Goal: Check status: Check status

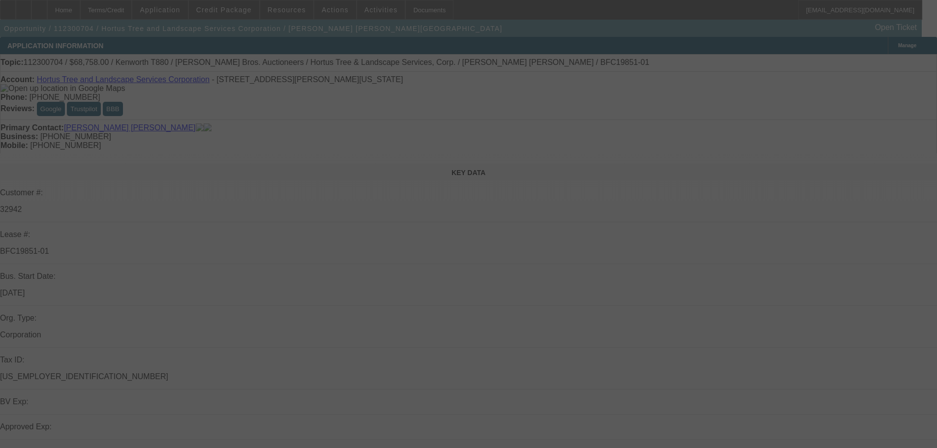
select select "0"
select select "2"
select select "0"
select select "6"
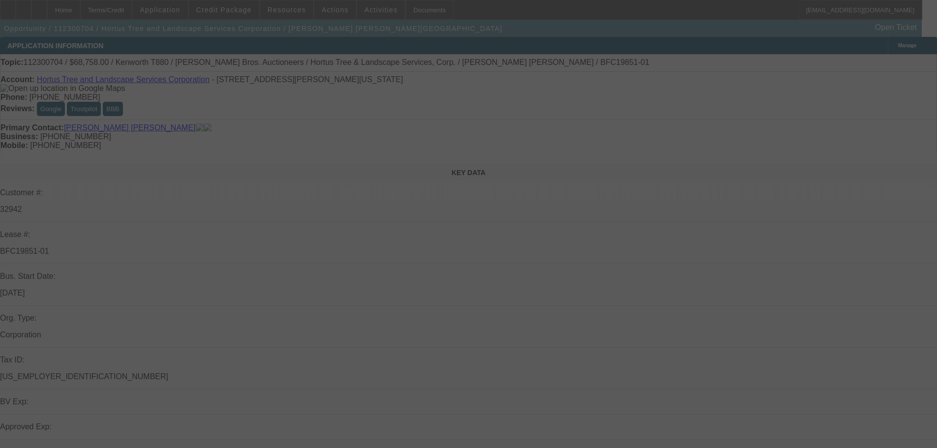
select select "0"
select select "6"
select select "0"
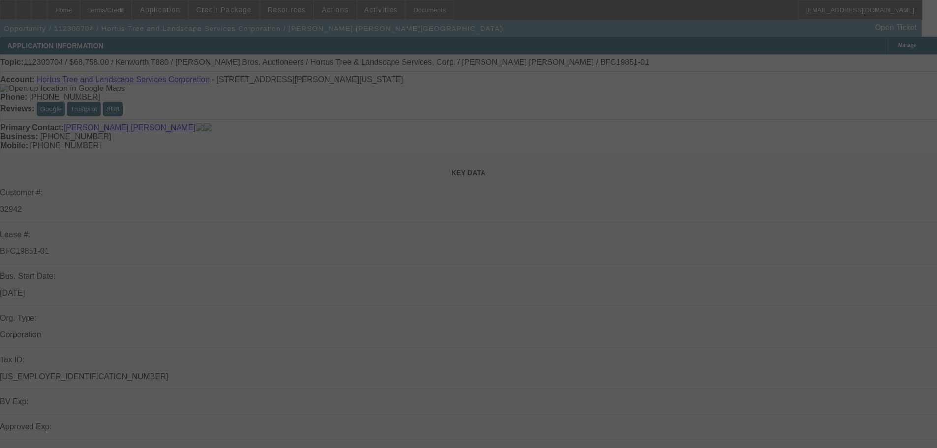
select select "2"
select select "0"
select select "6"
select select "0"
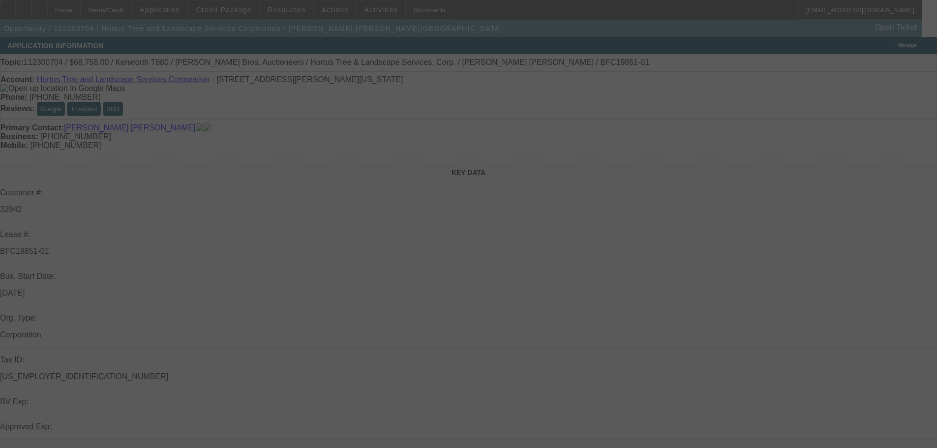
select select "2"
select select "0"
select select "6"
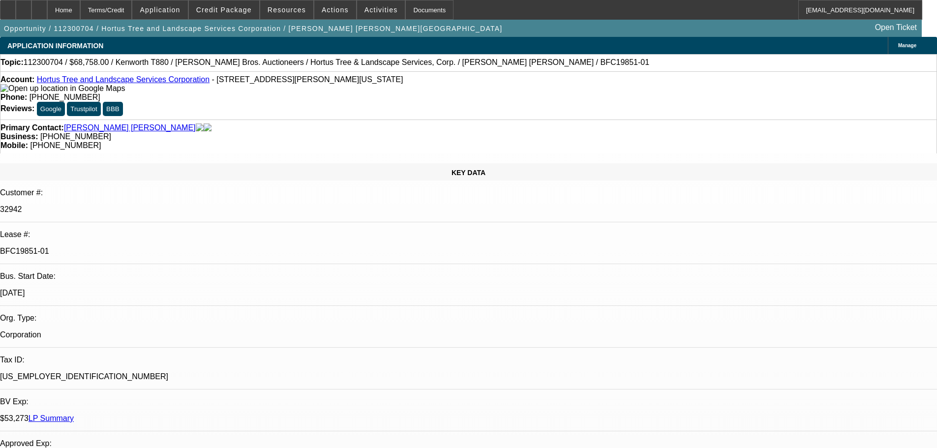
drag, startPoint x: 172, startPoint y: 171, endPoint x: 116, endPoint y: 179, distance: 57.0
click at [116, 247] on div "BFC19851-01" at bounding box center [468, 251] width 937 height 9
copy p "BFC19851-01"
click at [235, 61] on span "112300704 / $68,758.00 / Kenworth T880 / Ritchie Bros. Auctioneers / Hortus Tre…" at bounding box center [337, 62] width 626 height 9
drag, startPoint x: 232, startPoint y: 61, endPoint x: 350, endPoint y: 61, distance: 118.5
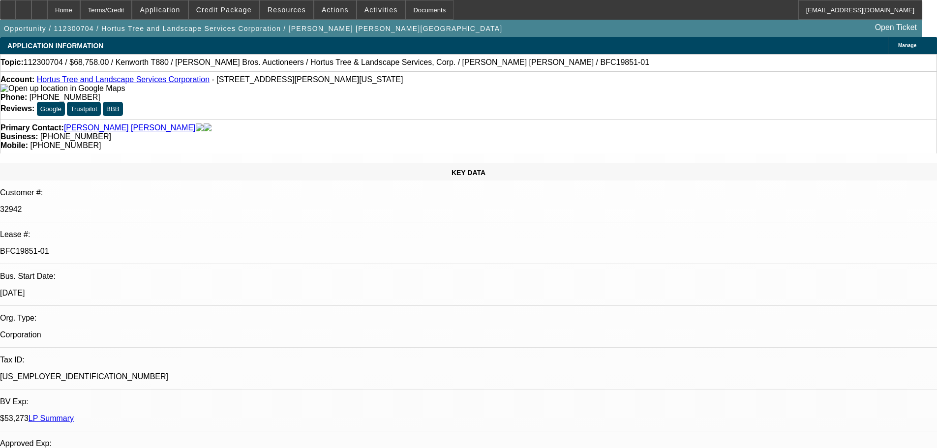
click at [350, 61] on span "112300704 / $68,758.00 / Kenworth T880 / Ritchie Bros. Auctioneers / Hortus Tre…" at bounding box center [337, 62] width 626 height 9
copy span "Hortus Tree & Landscape Services, Corp"
